Goal: Information Seeking & Learning: Learn about a topic

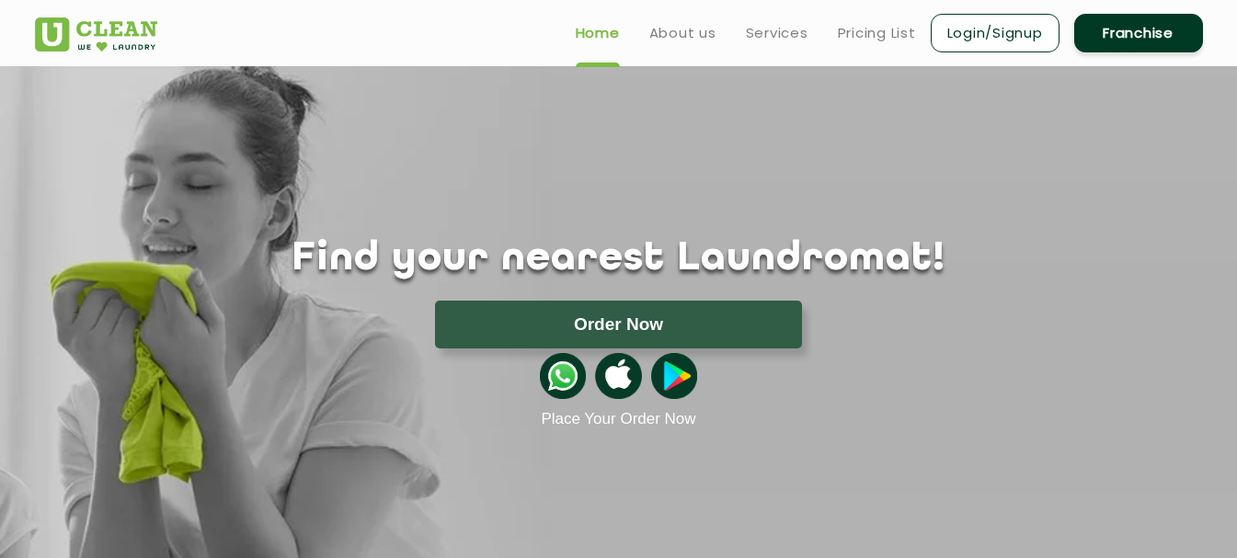
scroll to position [126, 0]
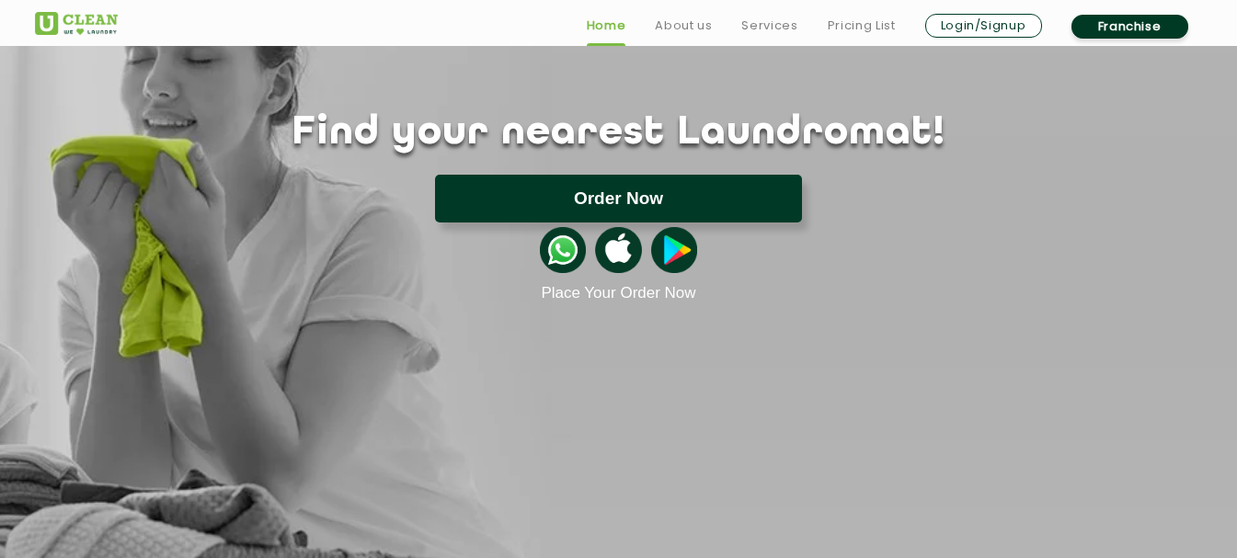
click at [512, 190] on button "Order Now" at bounding box center [618, 199] width 367 height 48
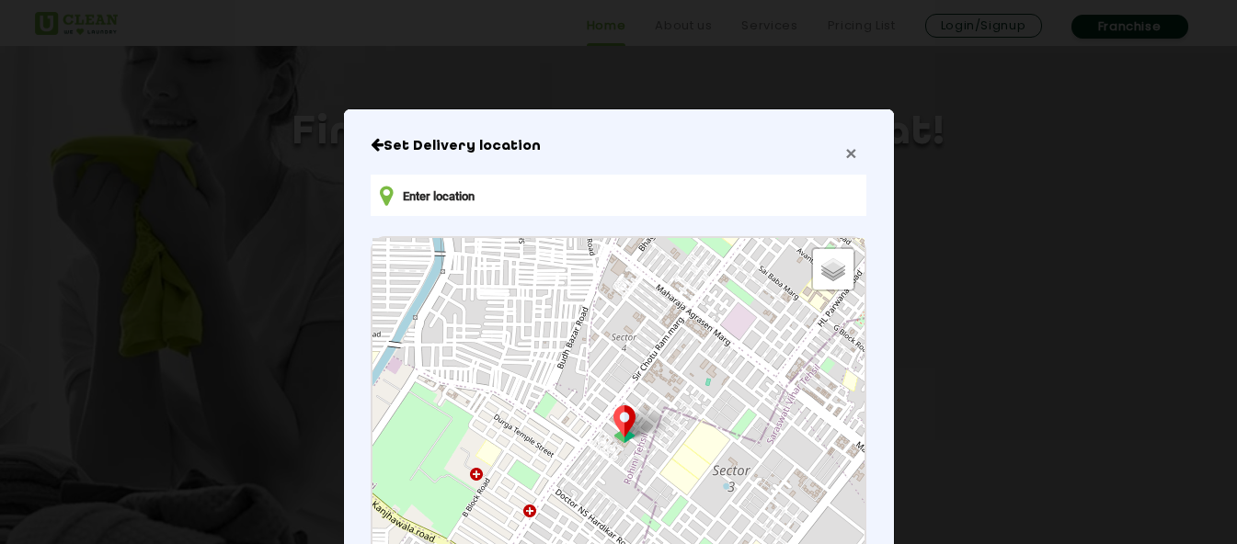
click at [847, 158] on span "×" at bounding box center [850, 153] width 11 height 21
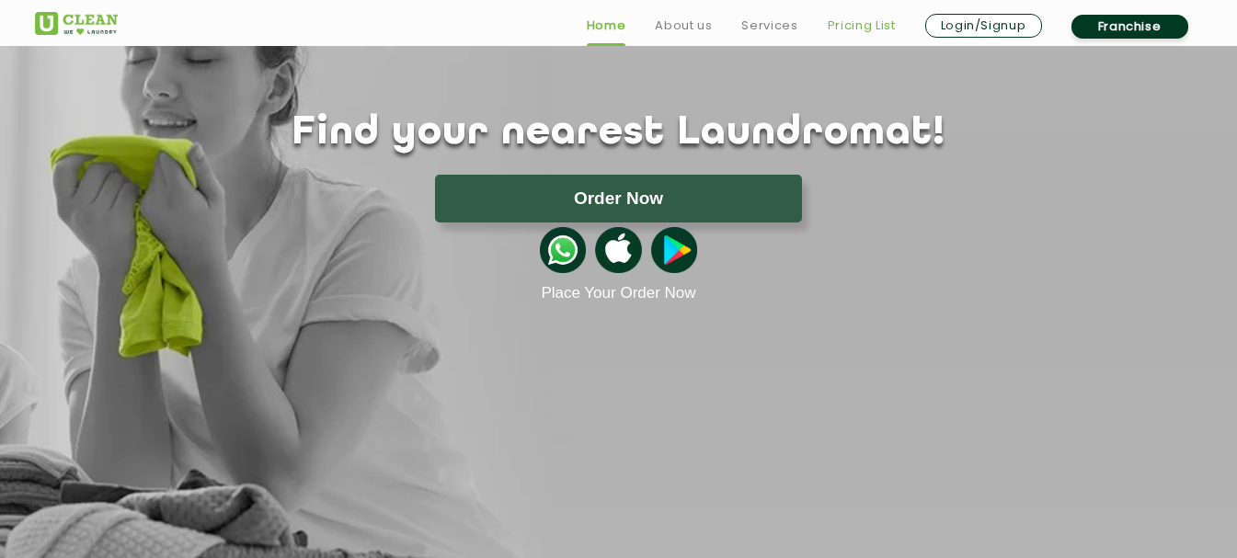
click at [880, 26] on link "Pricing List" at bounding box center [862, 26] width 68 height 22
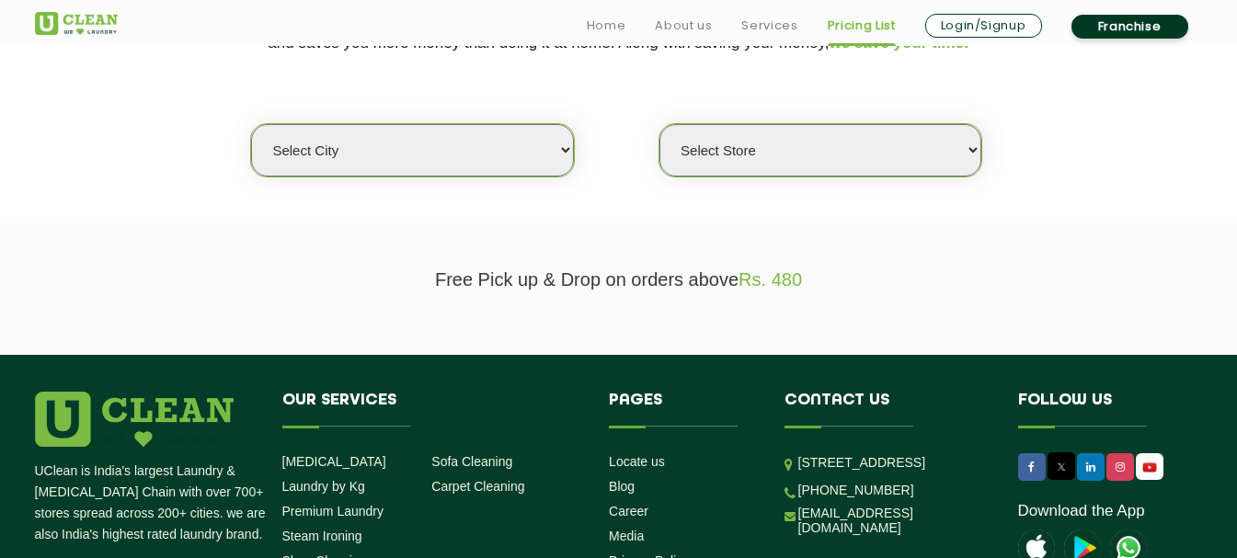
scroll to position [454, 0]
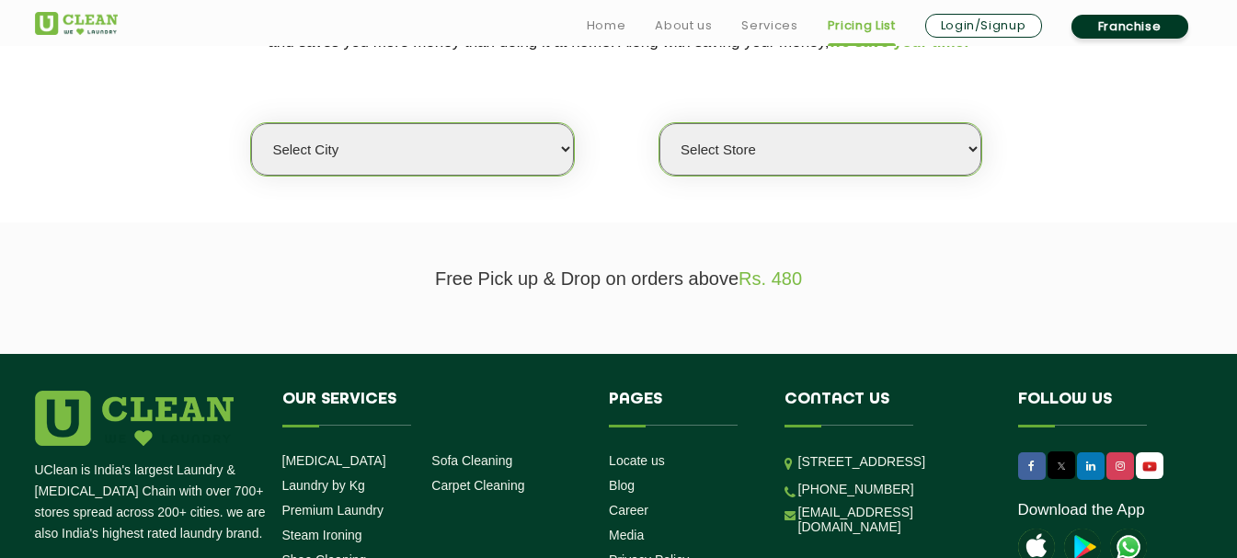
click at [501, 143] on select "Select city [GEOGRAPHIC_DATA] [GEOGRAPHIC_DATA] [GEOGRAPHIC_DATA] [GEOGRAPHIC_D…" at bounding box center [412, 149] width 322 height 52
select select "128"
click at [251, 123] on select "Select city [GEOGRAPHIC_DATA] [GEOGRAPHIC_DATA] [GEOGRAPHIC_DATA] [GEOGRAPHIC_D…" at bounding box center [412, 149] width 322 height 52
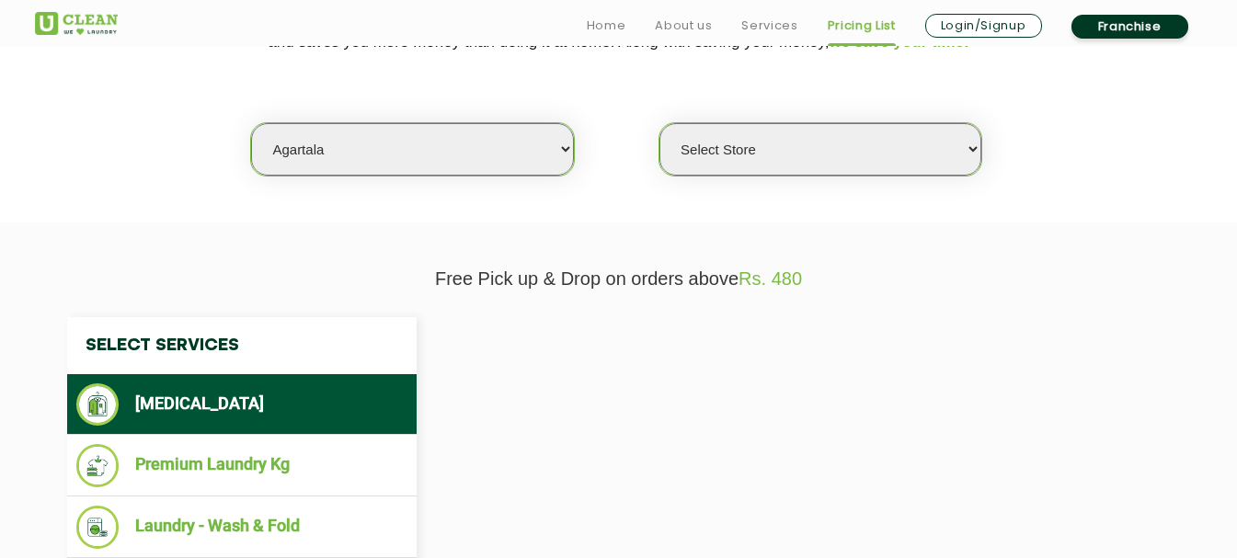
select select "0"
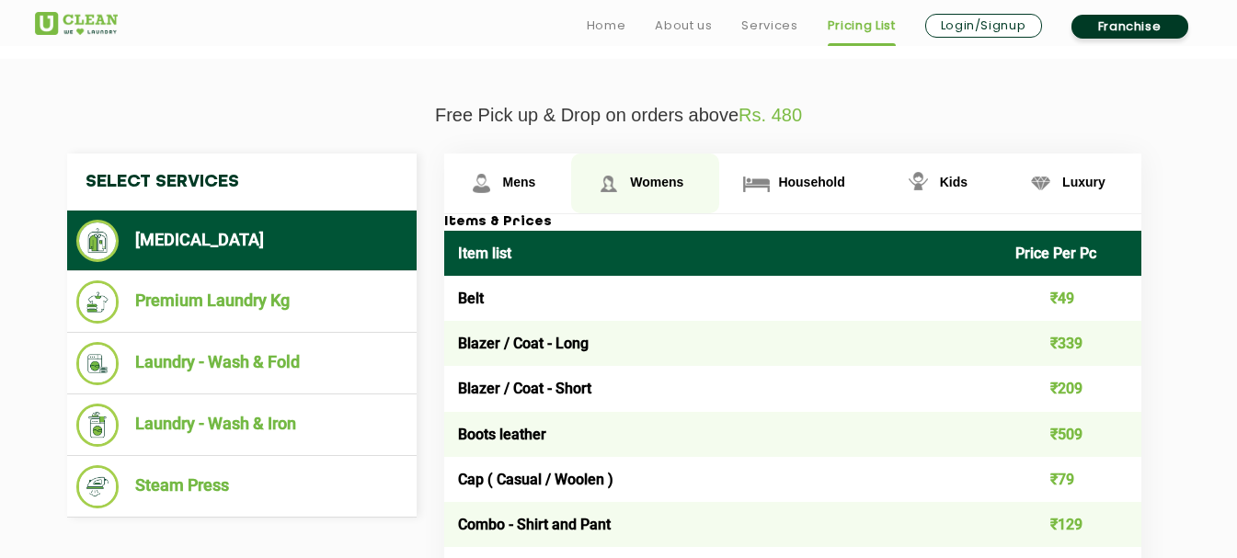
scroll to position [663, 0]
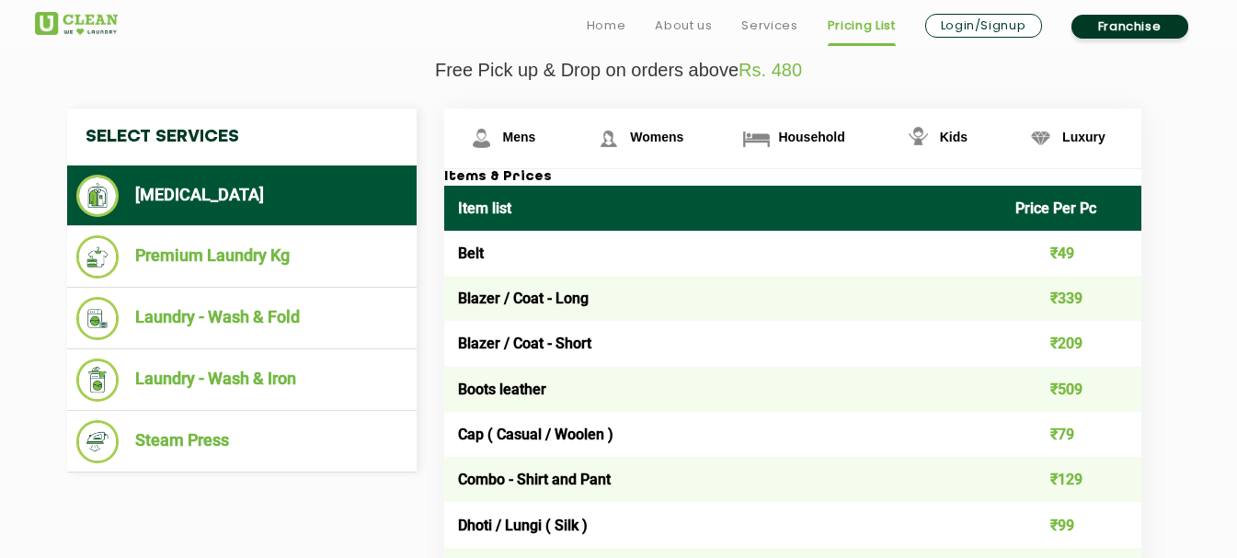
click at [611, 256] on td "Belt" at bounding box center [723, 253] width 558 height 45
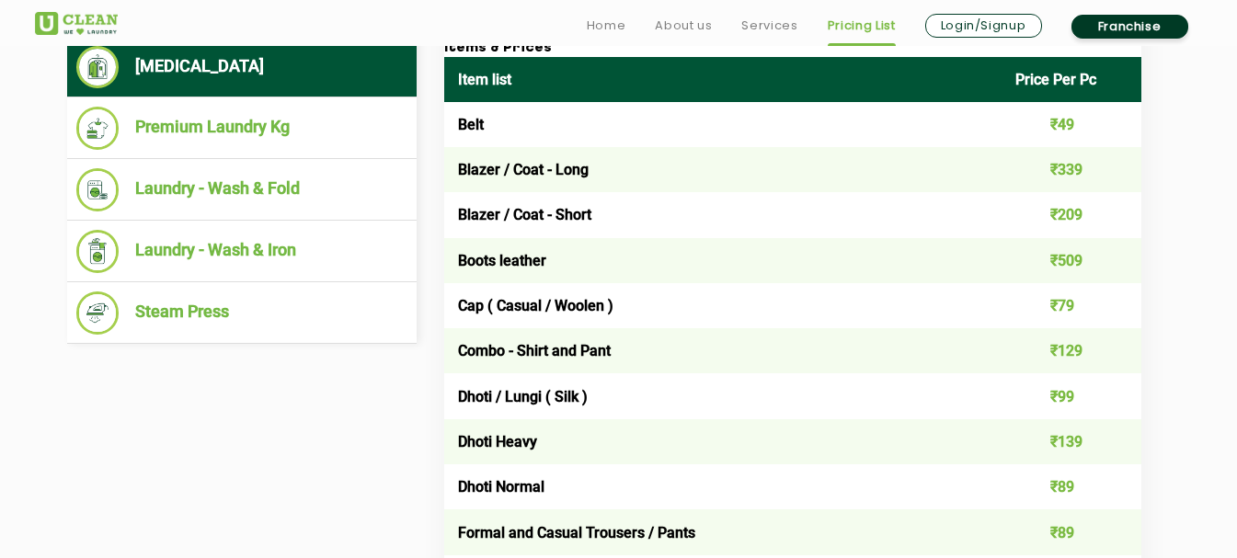
scroll to position [790, 0]
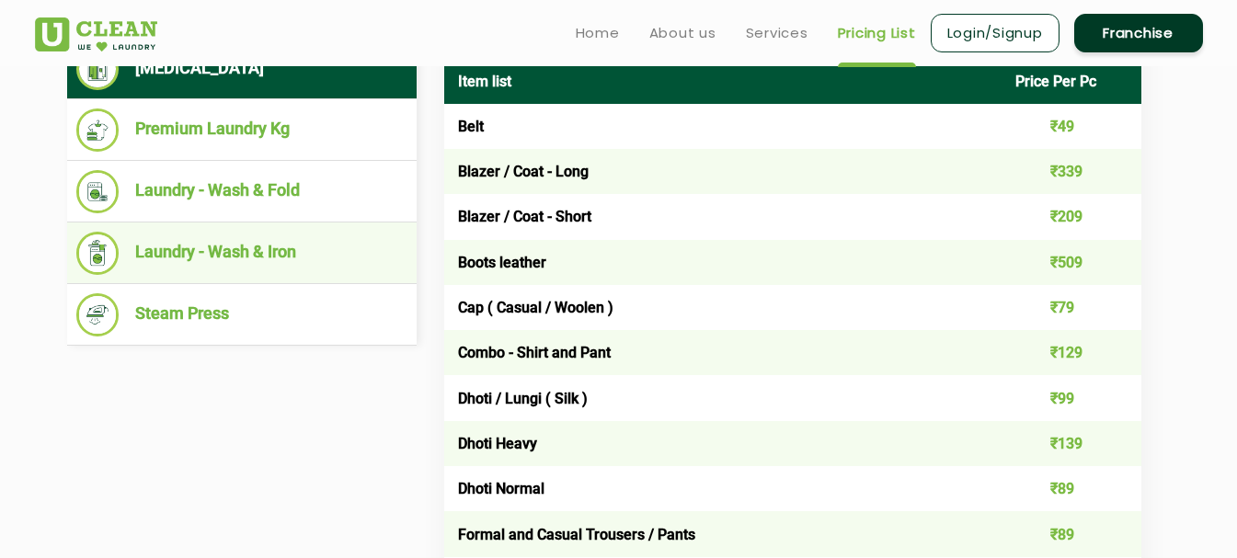
click at [233, 262] on li "Laundry - Wash & Iron" at bounding box center [241, 253] width 331 height 43
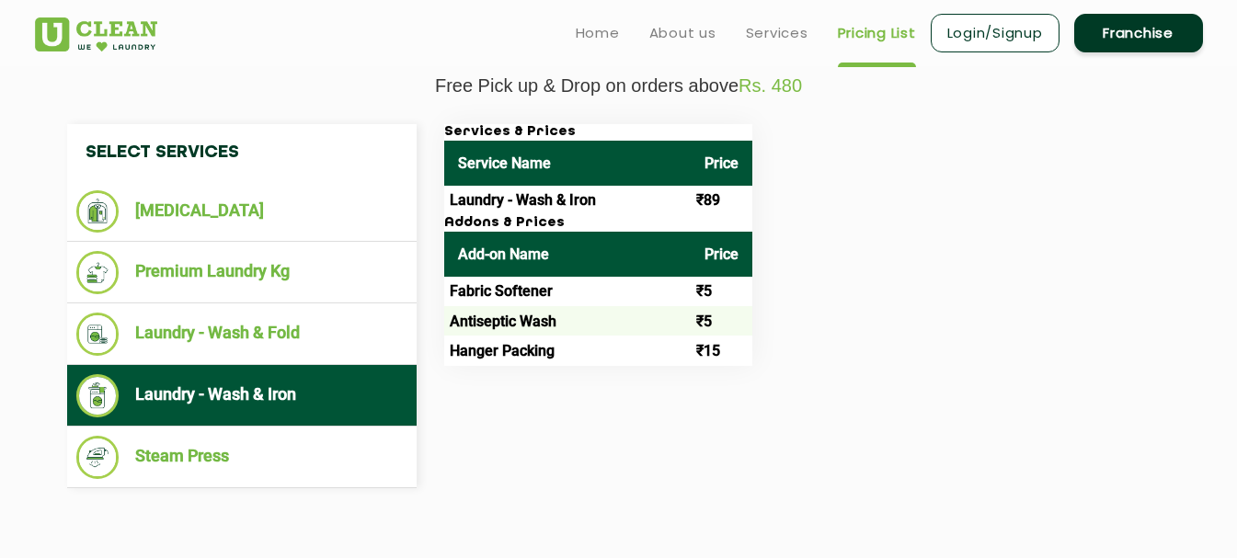
scroll to position [645, 0]
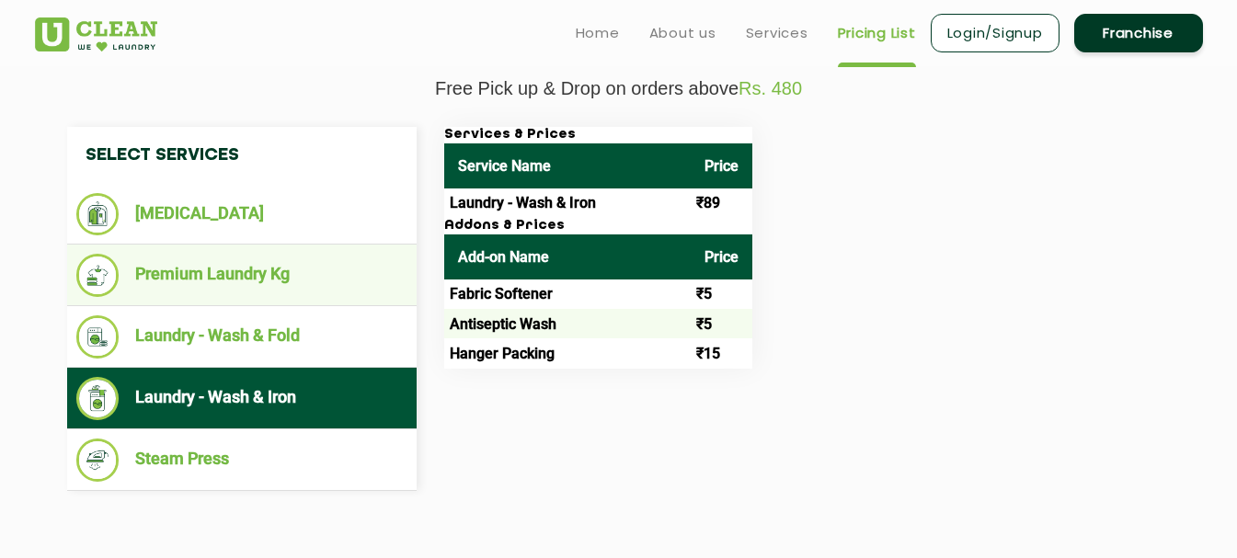
click at [232, 277] on li "Premium Laundry Kg" at bounding box center [241, 275] width 331 height 43
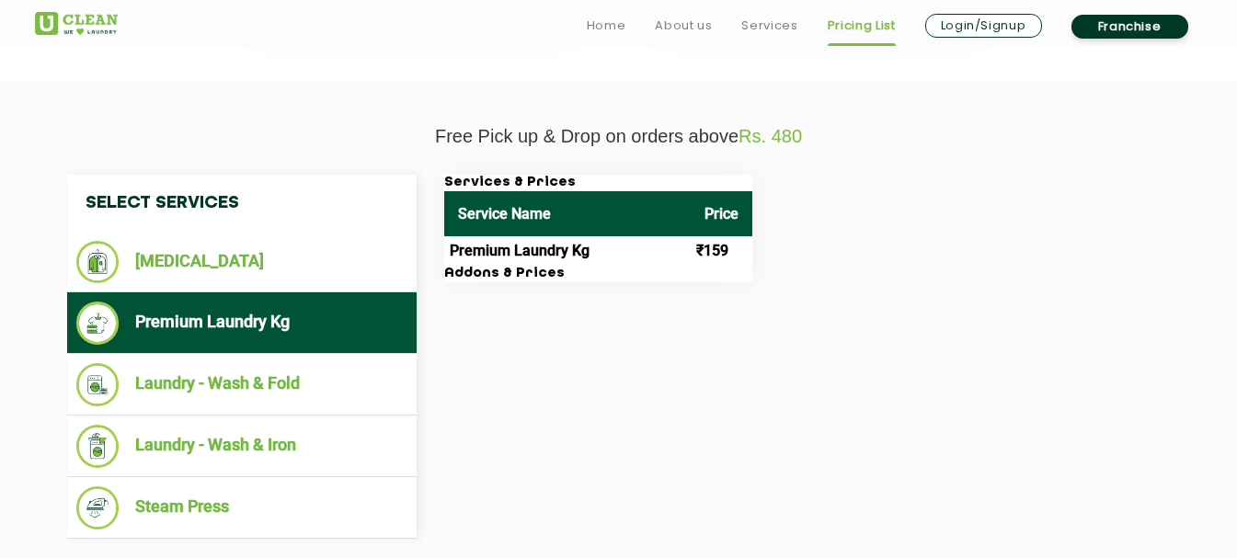
scroll to position [602, 0]
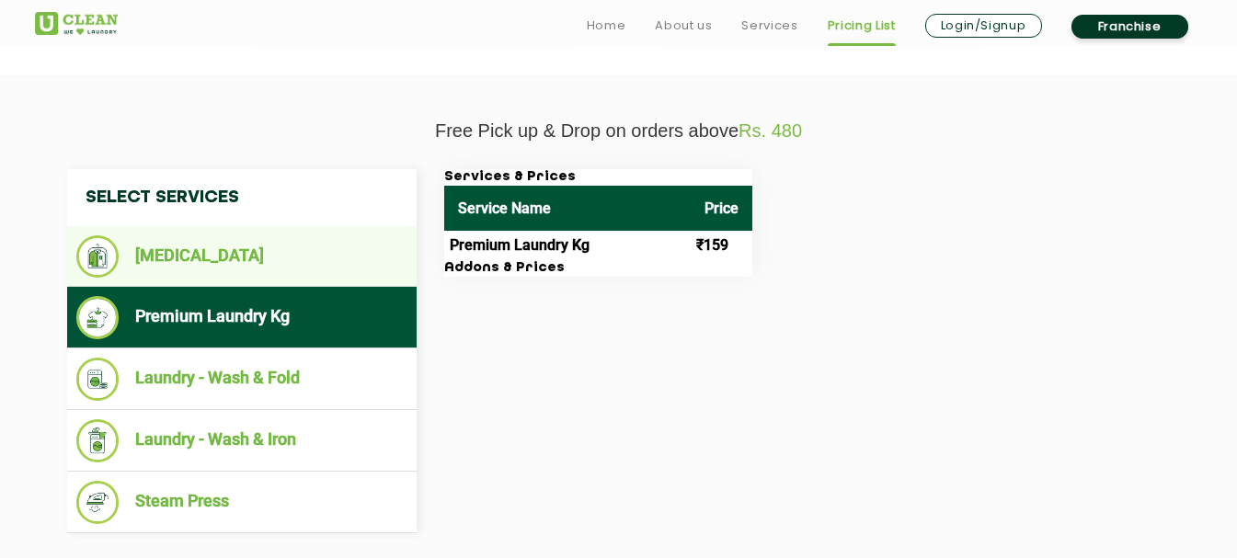
click at [225, 280] on ul "[MEDICAL_DATA]" at bounding box center [241, 256] width 349 height 61
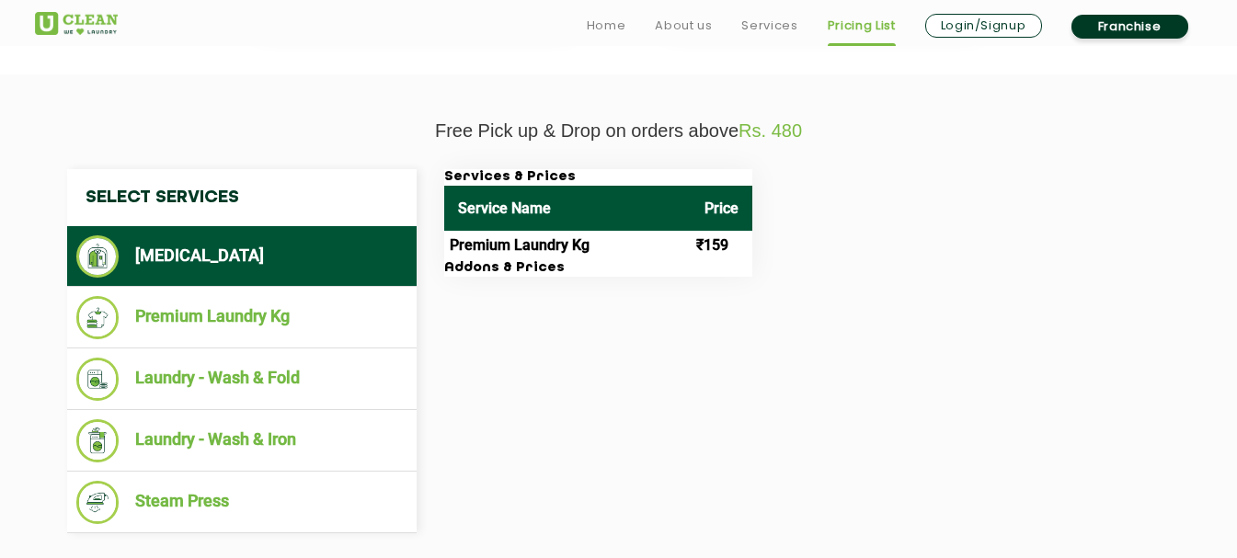
click at [245, 263] on li "[MEDICAL_DATA]" at bounding box center [241, 256] width 331 height 42
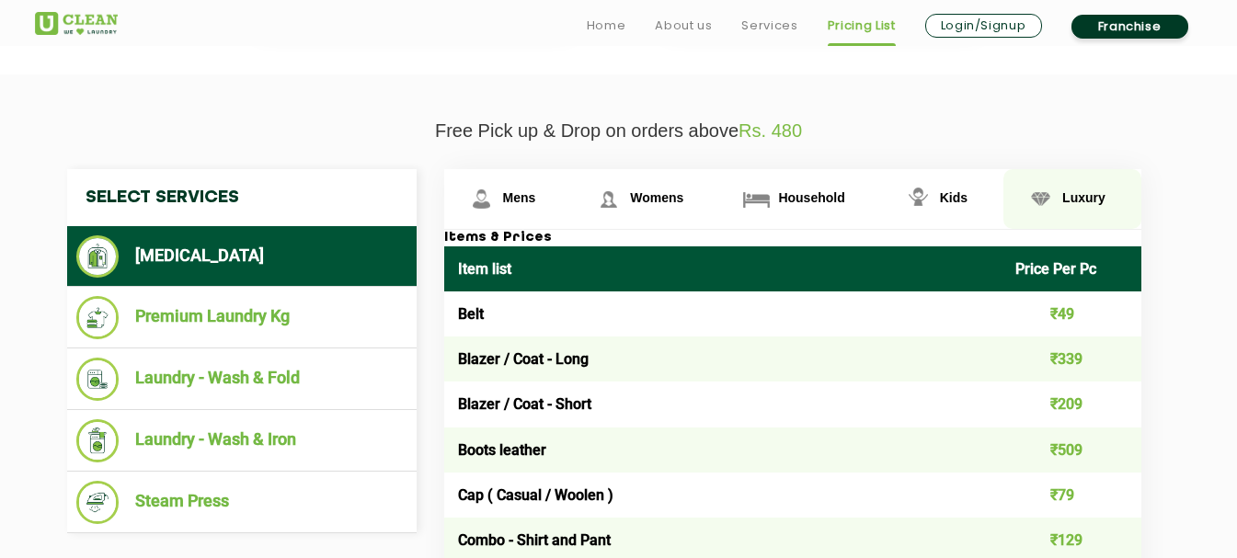
click at [1082, 189] on link "Luxury" at bounding box center [1072, 199] width 138 height 60
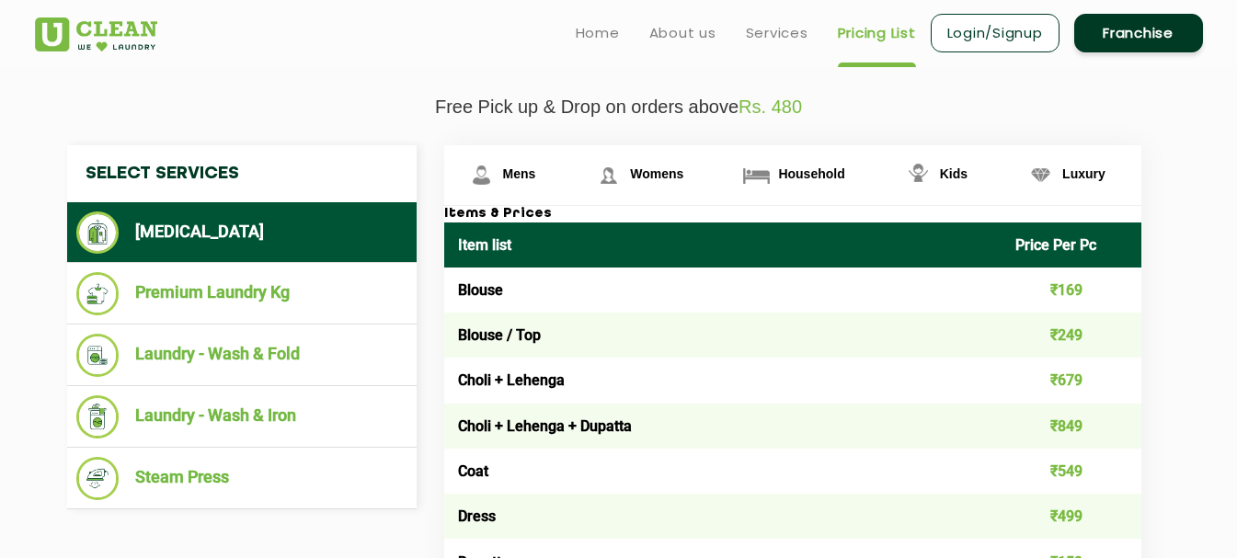
scroll to position [625, 0]
